Goal: Information Seeking & Learning: Learn about a topic

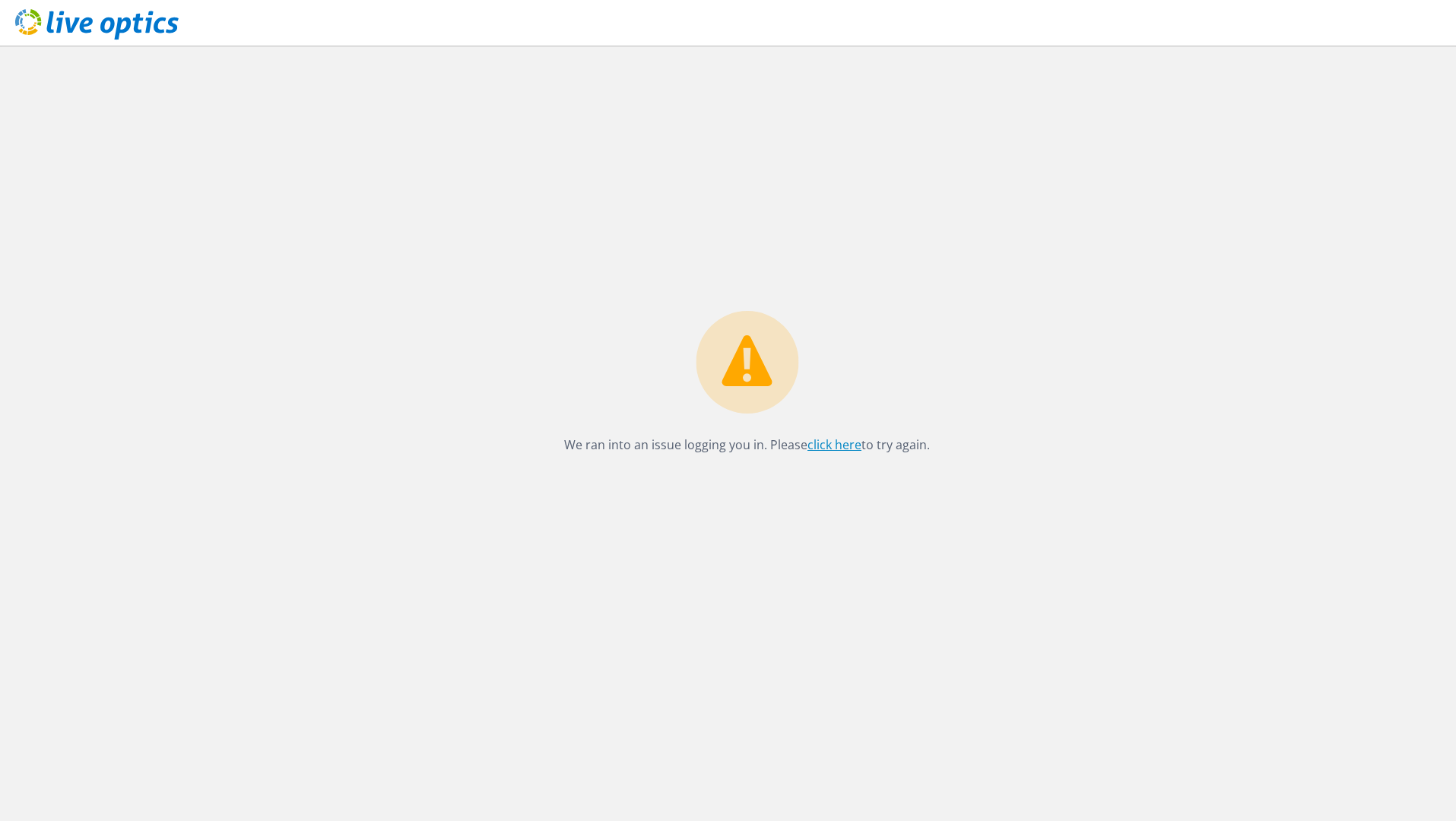
click at [832, 441] on link "click here" at bounding box center [834, 444] width 54 height 17
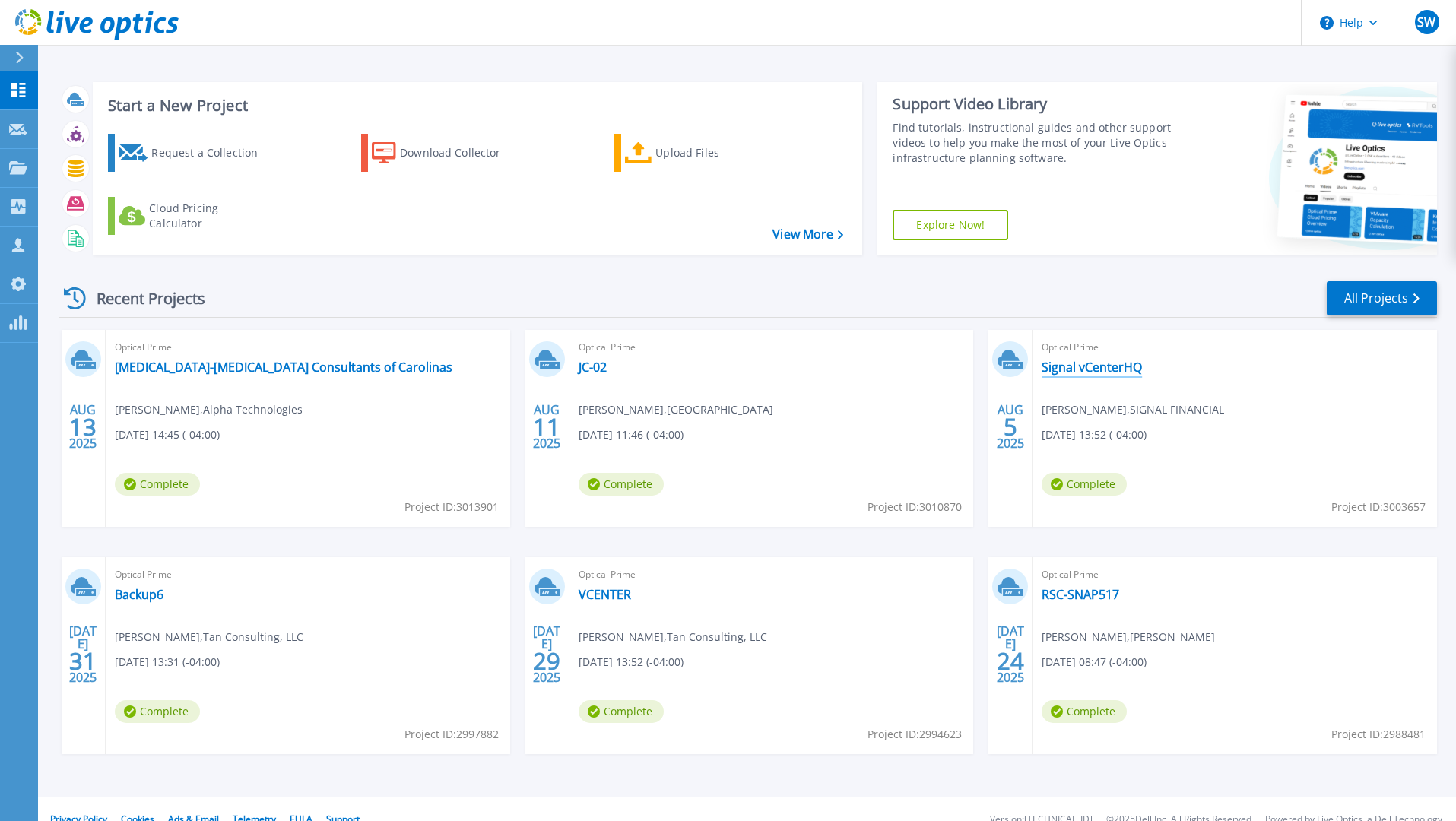
click at [1115, 367] on link "Signal vCenterHQ" at bounding box center [1092, 367] width 101 height 15
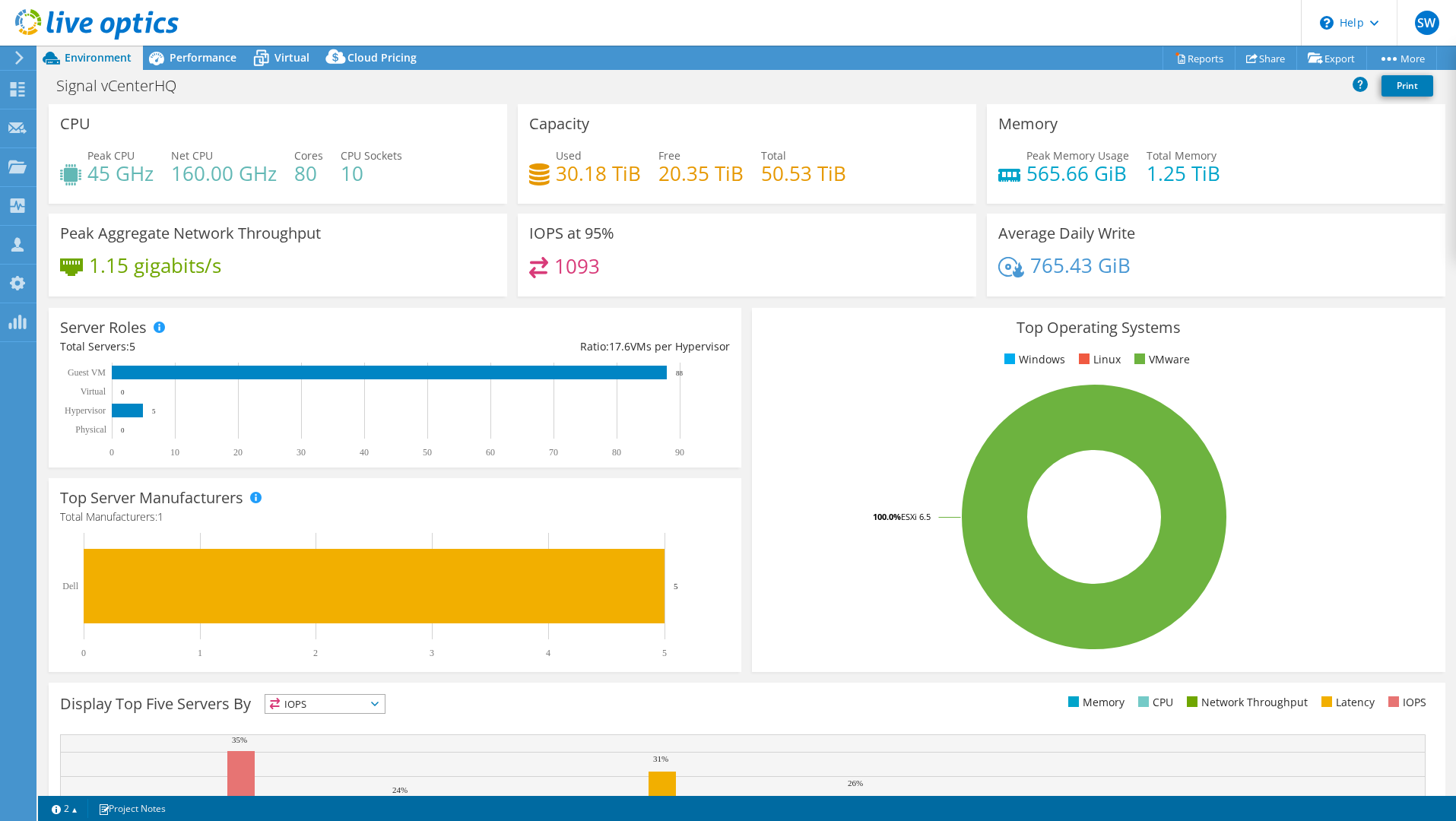
select select "USD"
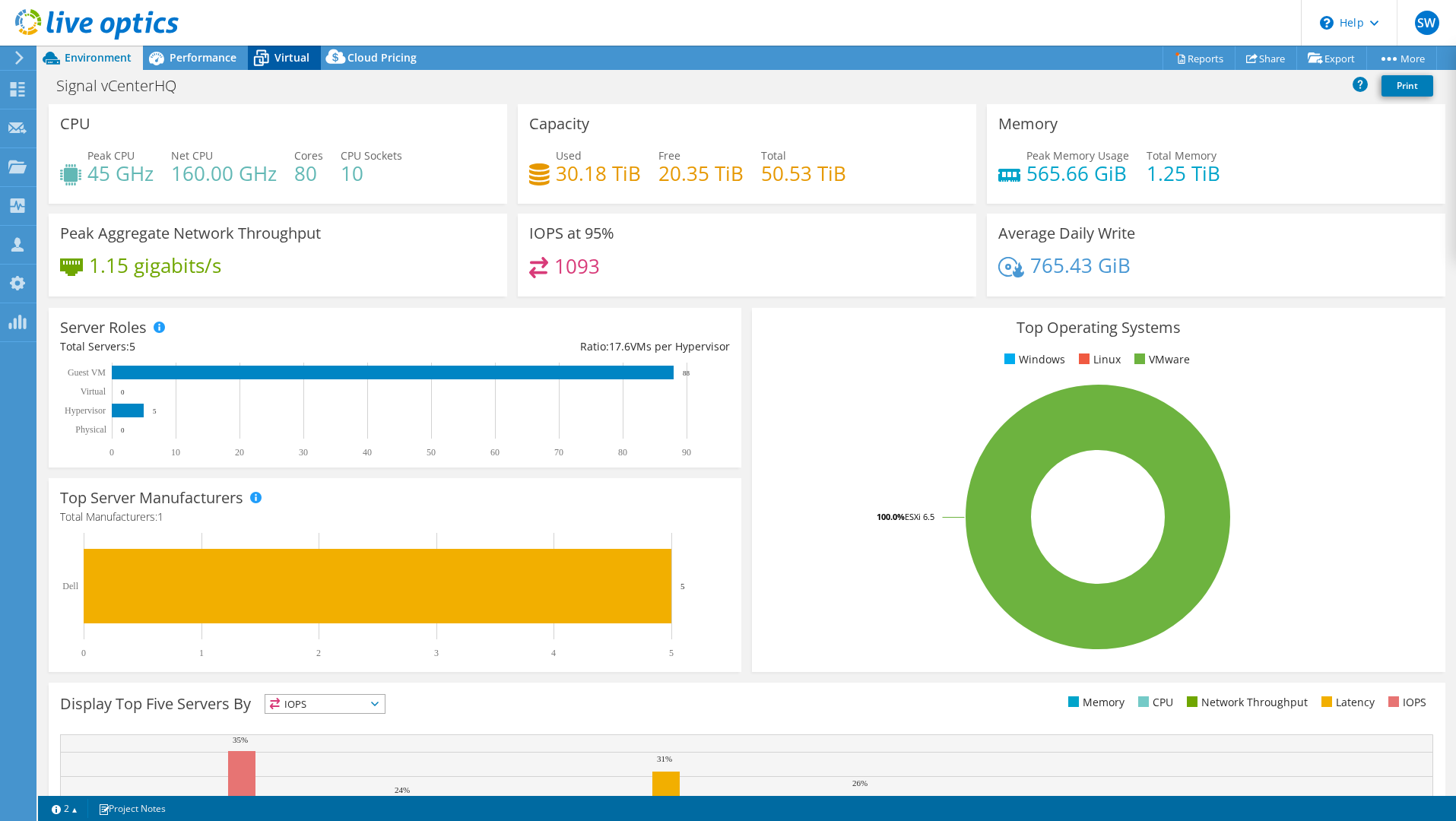
click at [282, 67] on div "Virtual" at bounding box center [284, 58] width 73 height 24
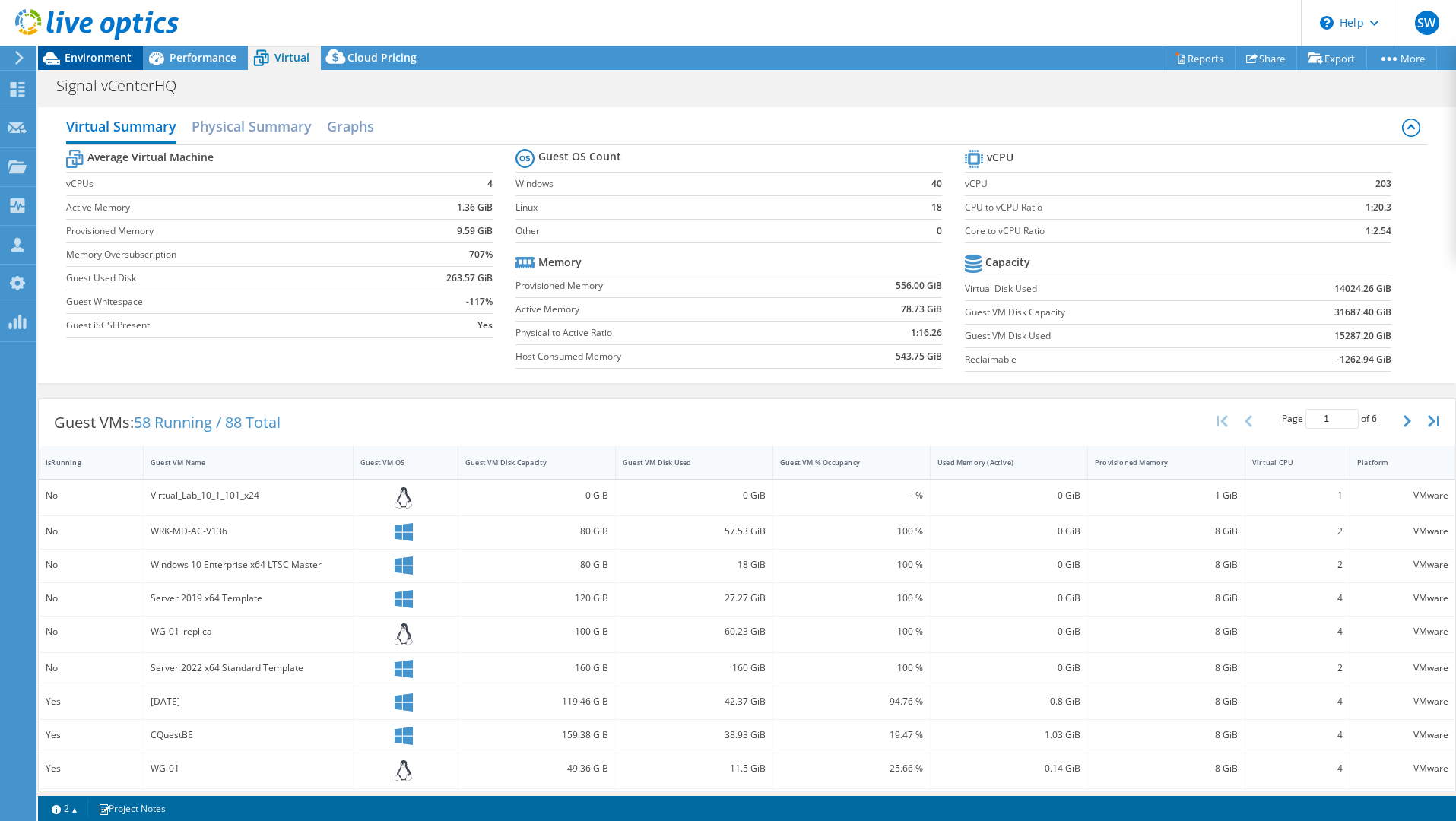
click at [89, 65] on span "Environment" at bounding box center [98, 58] width 67 height 15
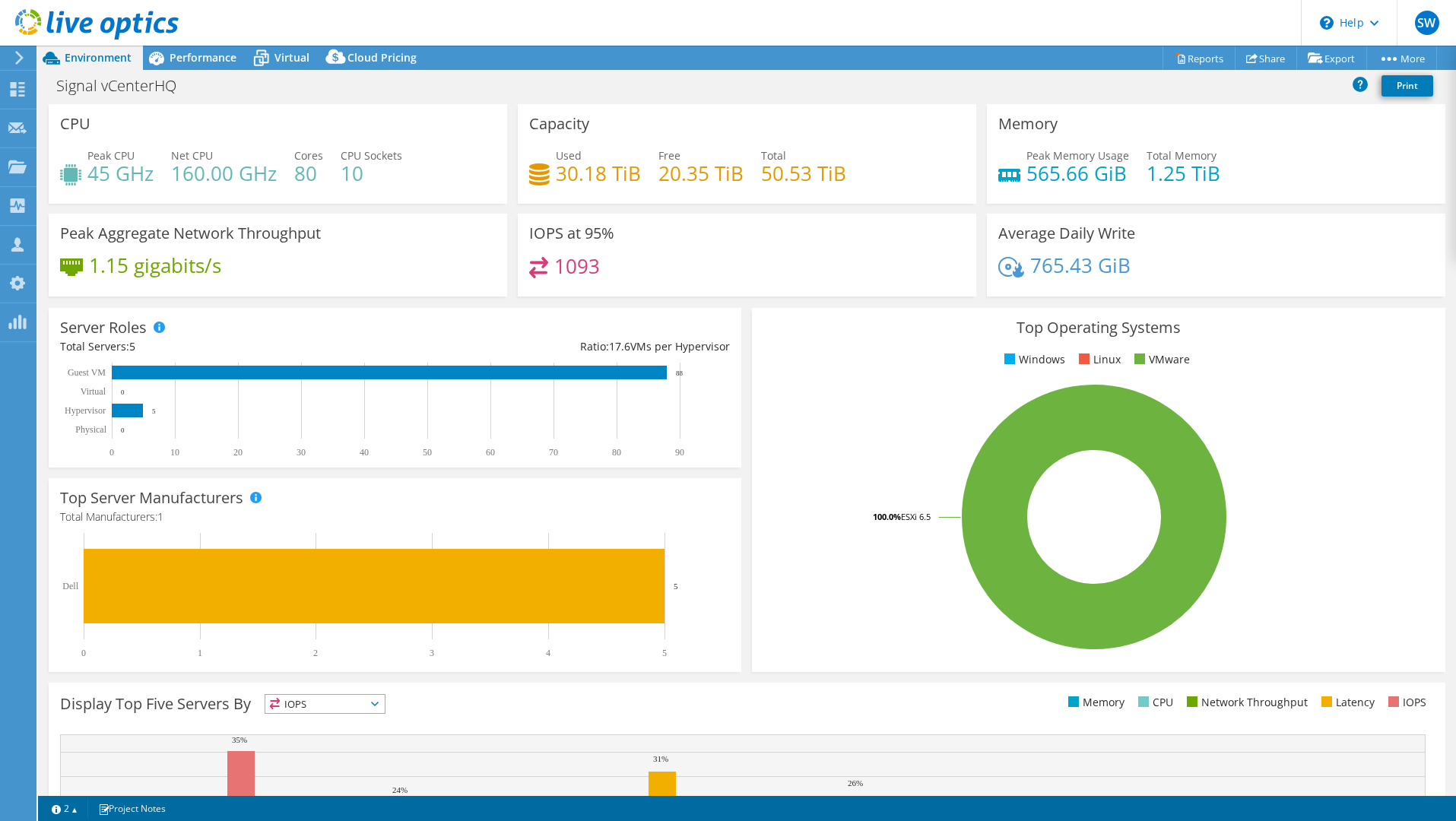
select select "USD"
click at [193, 60] on span "Performance" at bounding box center [203, 58] width 67 height 15
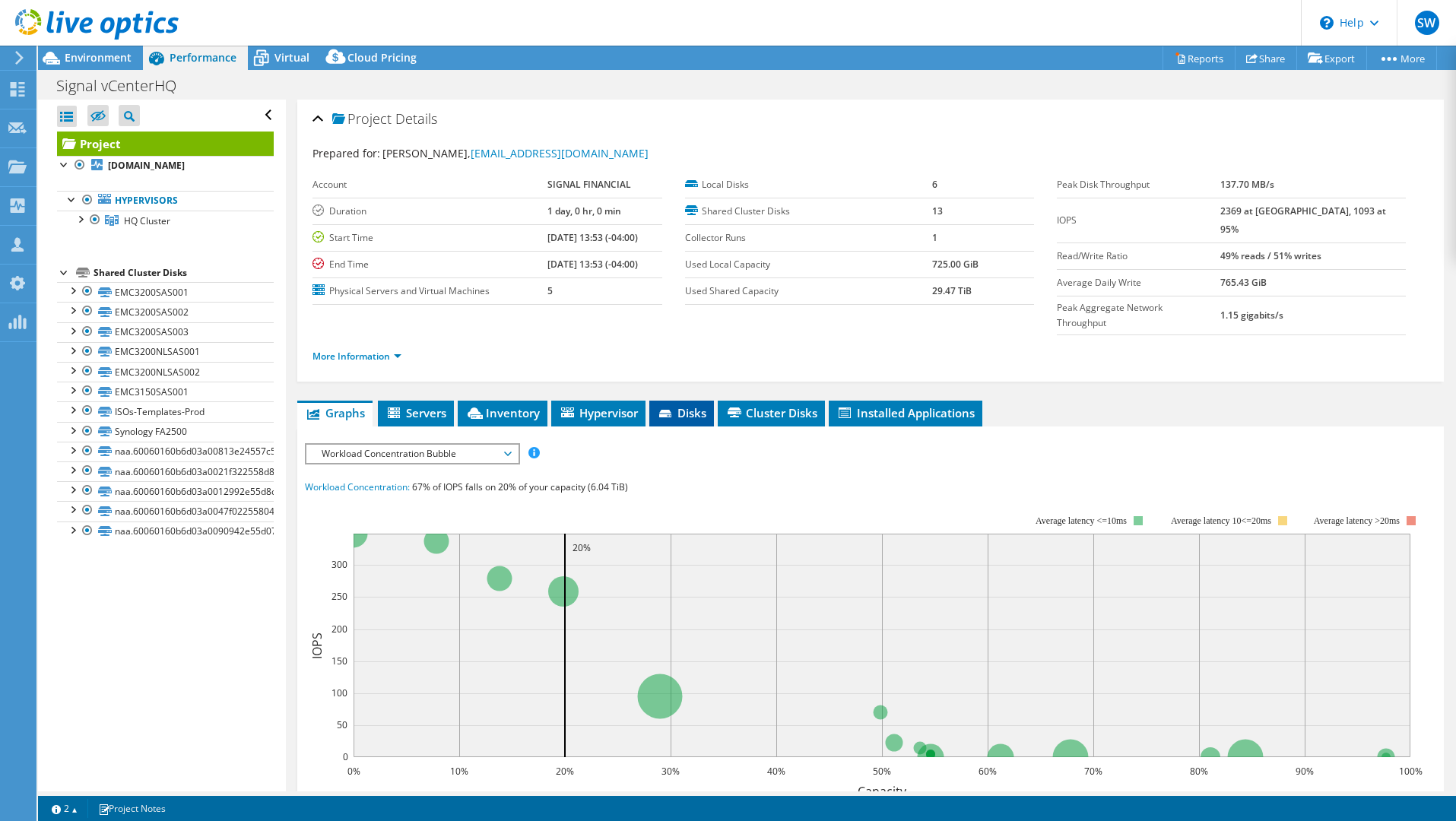
click at [690, 405] on span "Disks" at bounding box center [682, 413] width 50 height 15
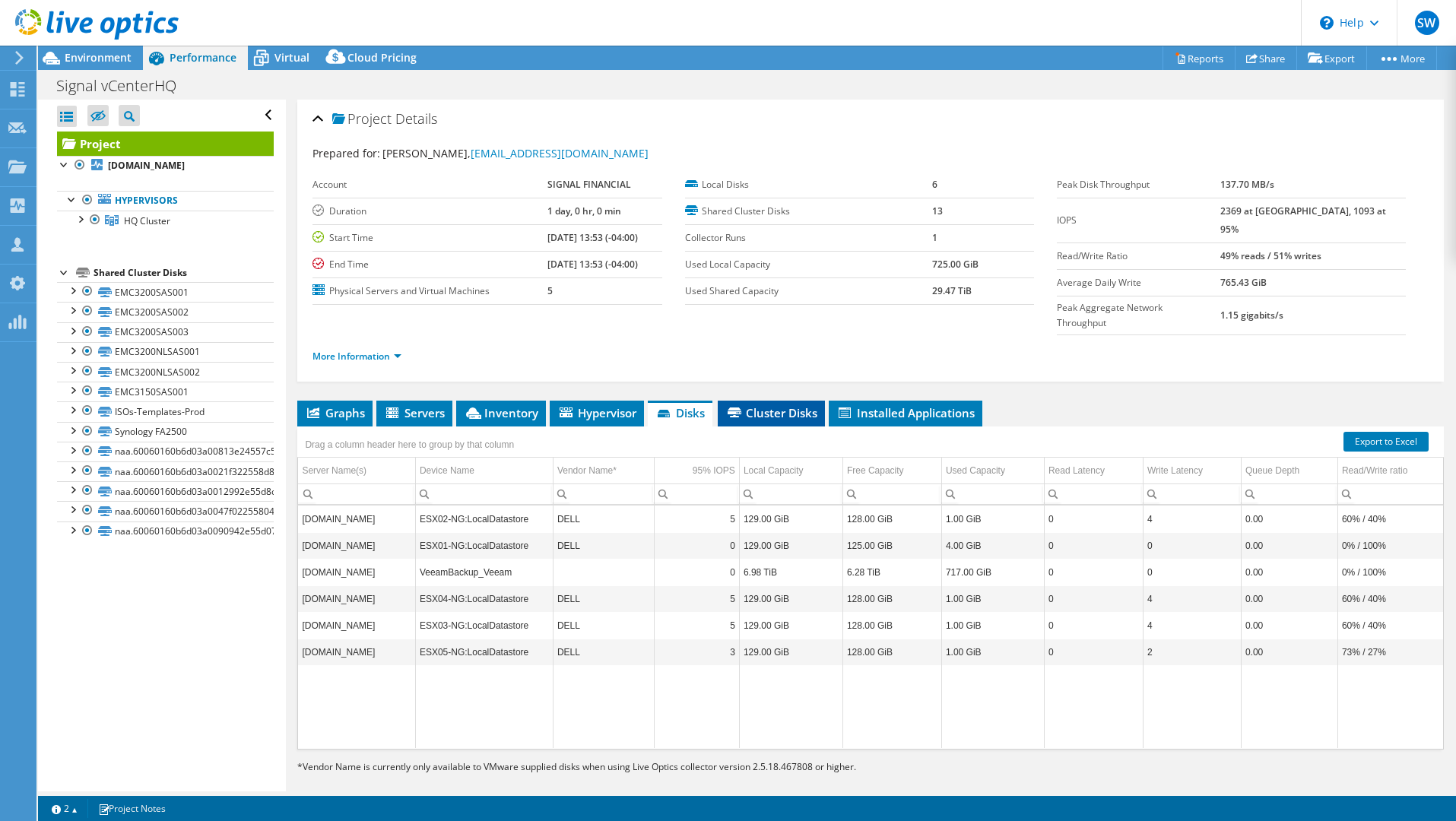
click at [793, 405] on span "Cluster Disks" at bounding box center [771, 413] width 92 height 15
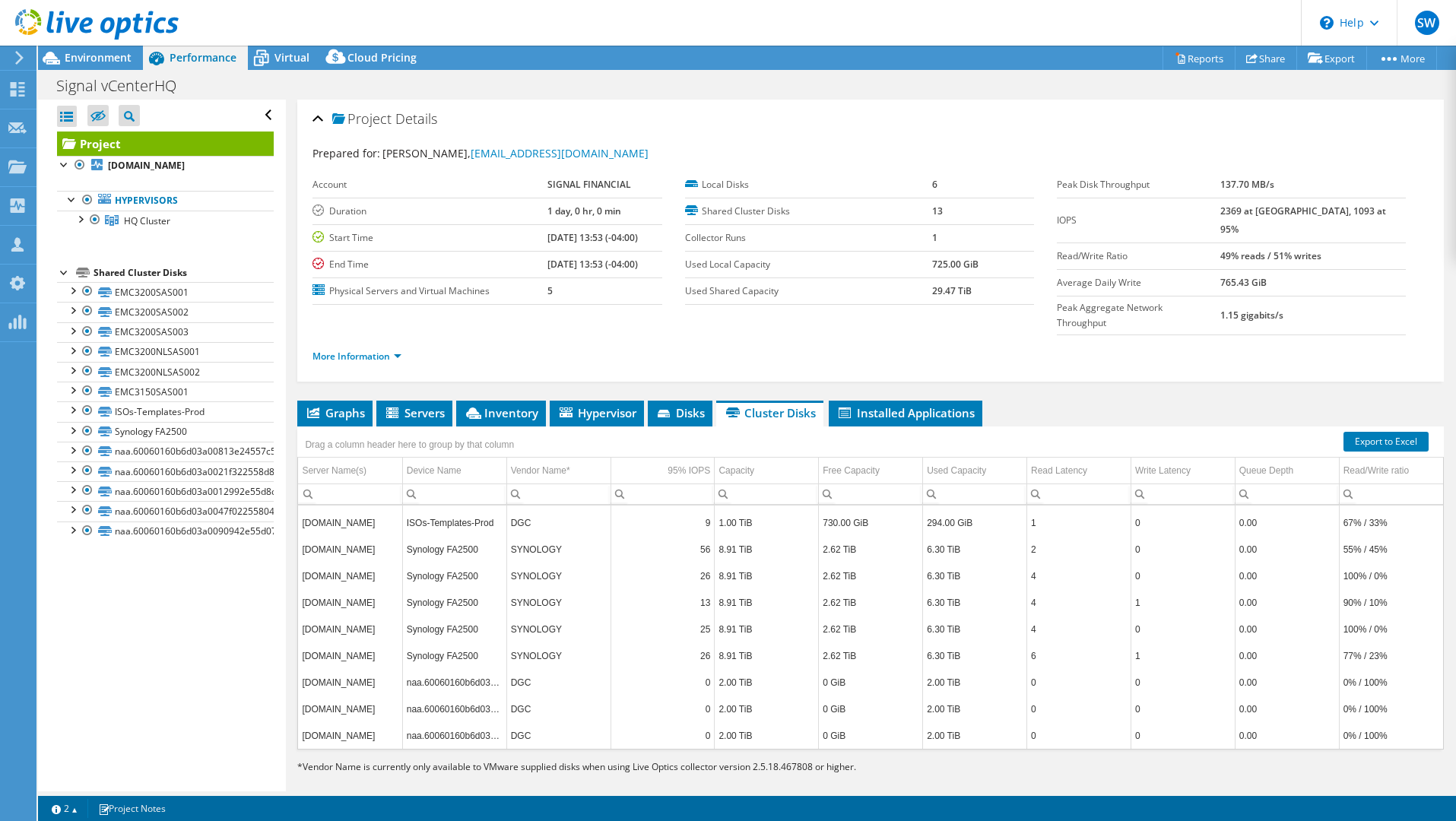
scroll to position [923, 0]
click at [327, 405] on span "Graphs" at bounding box center [335, 413] width 60 height 15
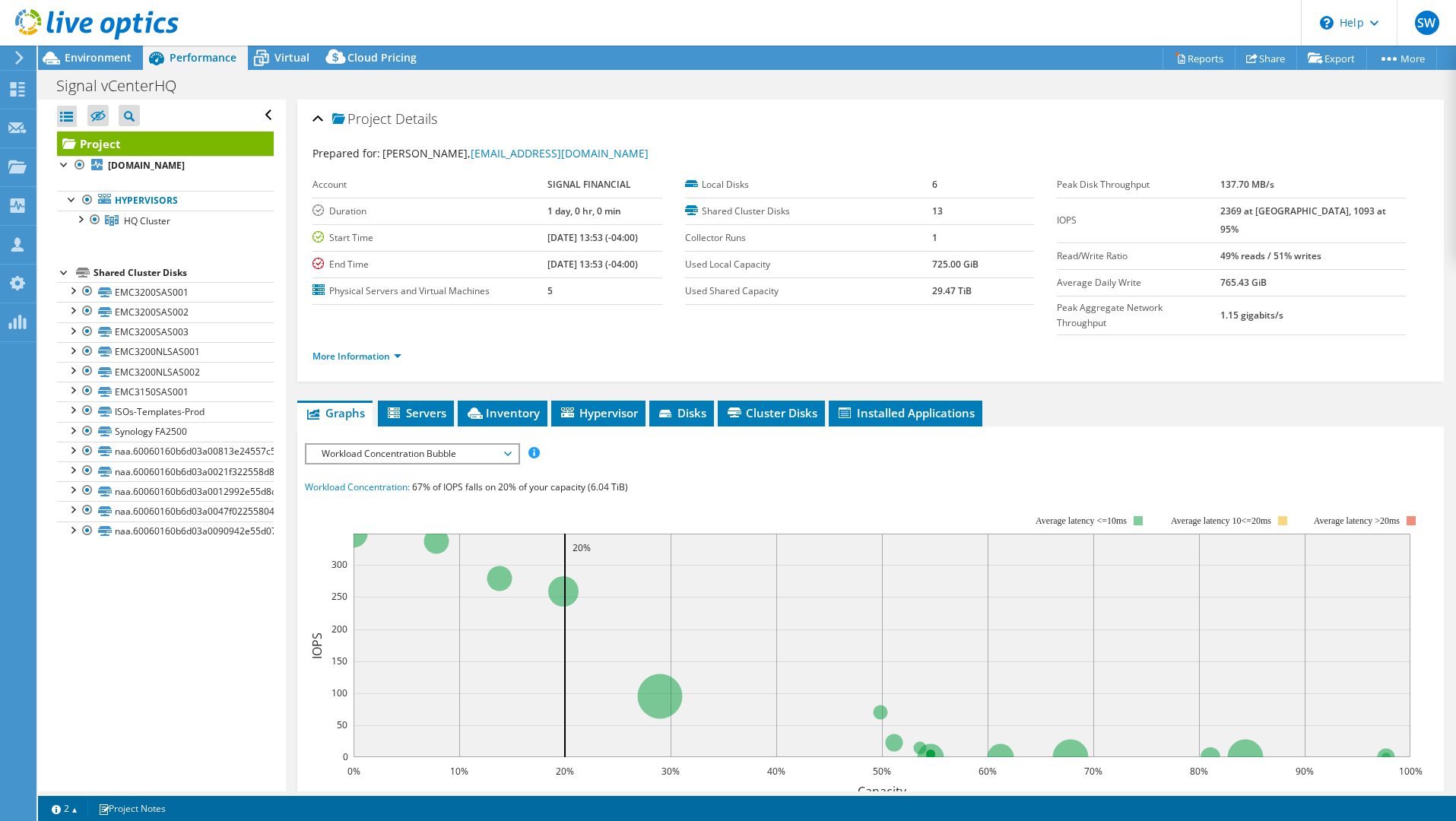
click at [456, 444] on span "Workload Concentration Bubble" at bounding box center [411, 453] width 196 height 18
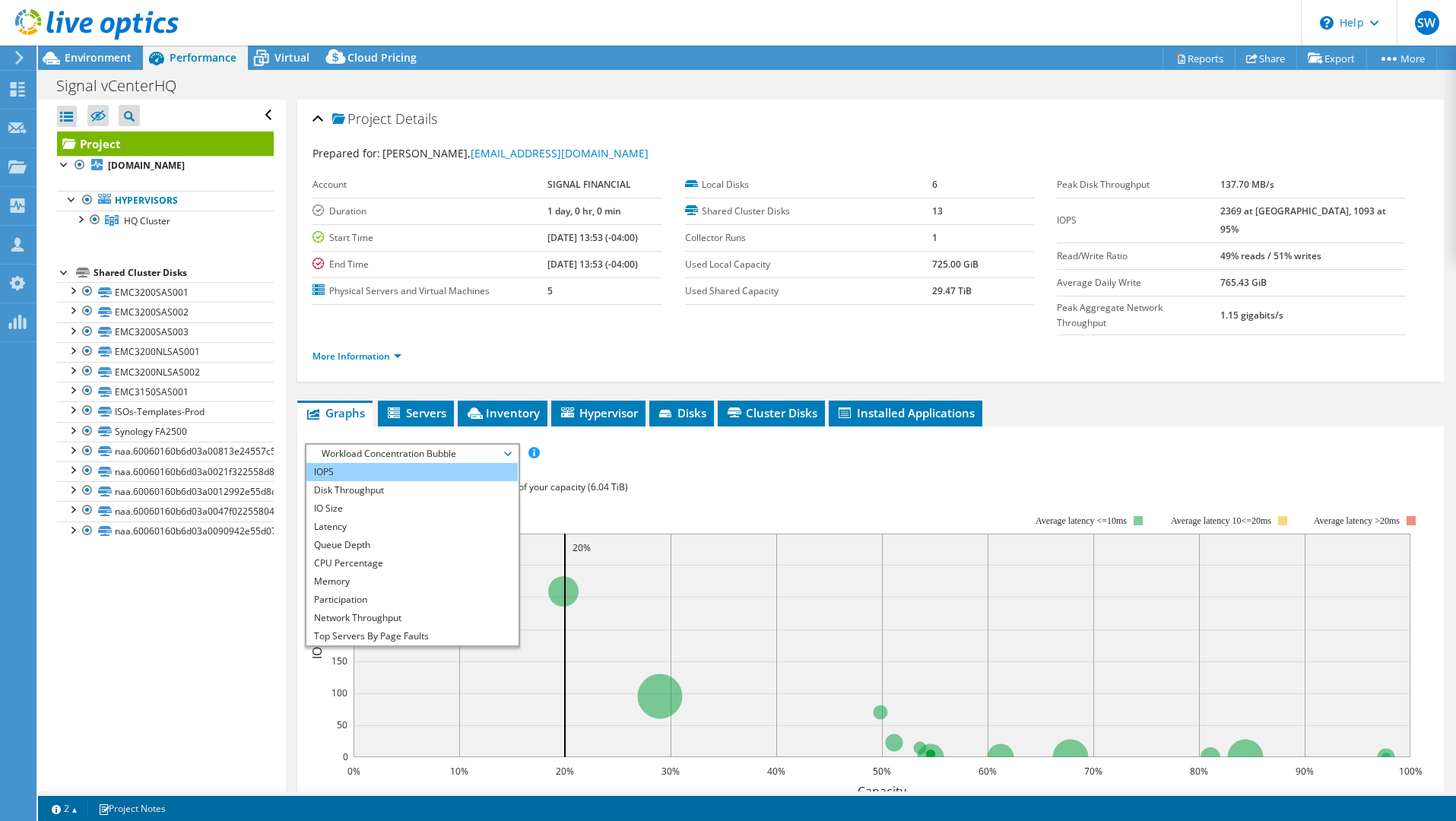
click at [446, 463] on li "IOPS" at bounding box center [411, 472] width 210 height 18
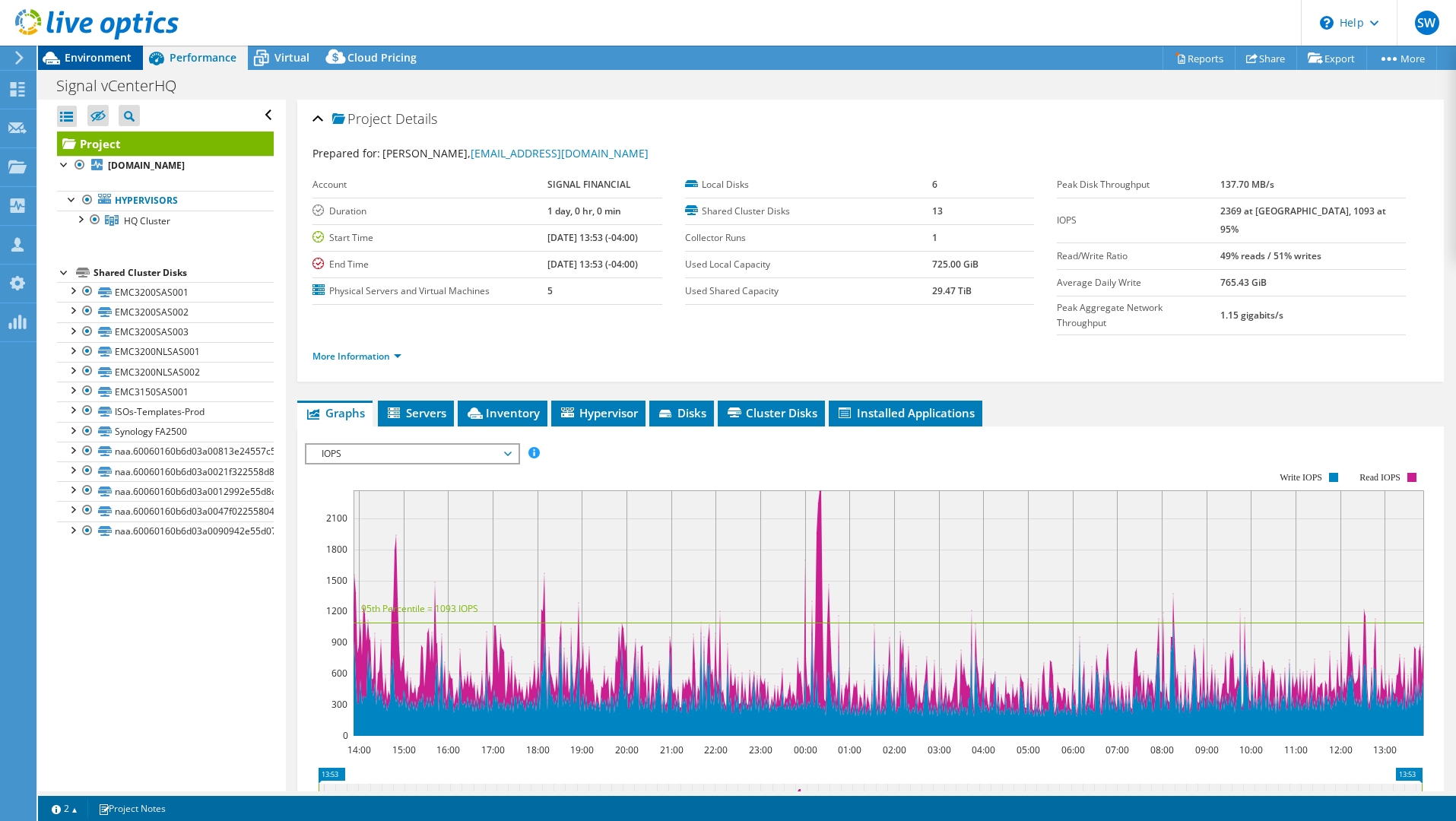
click at [122, 55] on span "Environment" at bounding box center [98, 58] width 67 height 15
